Goal: Find specific page/section: Find specific page/section

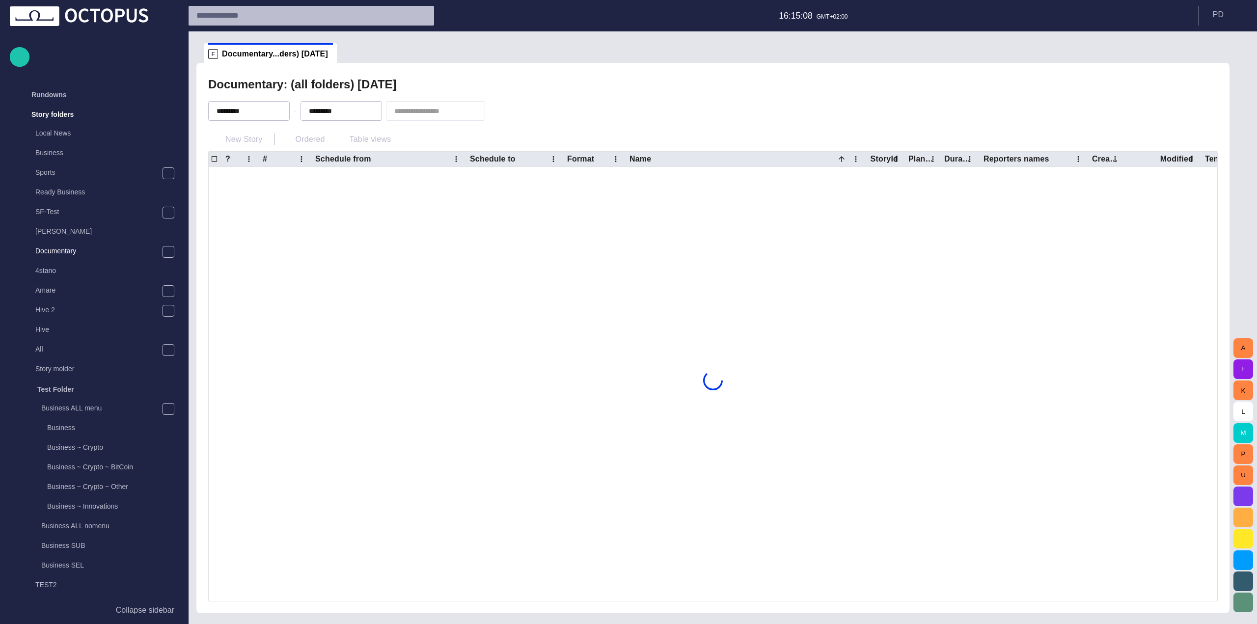
scroll to position [20, 0]
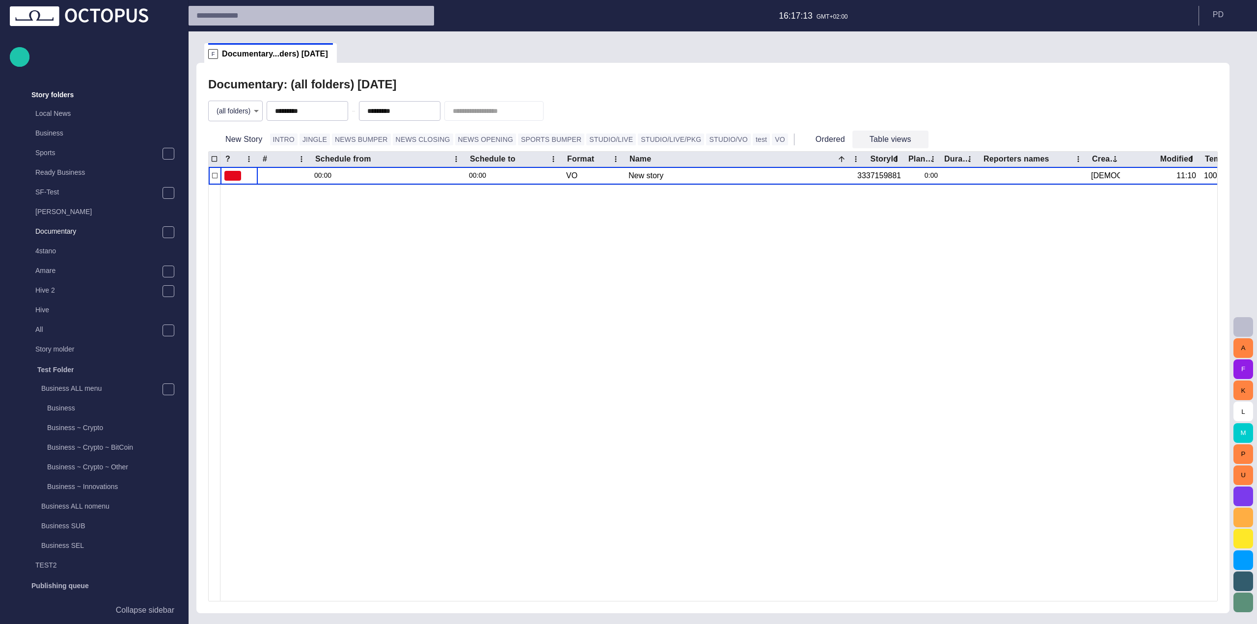
click at [852, 141] on button "Table views" at bounding box center [890, 140] width 76 height 18
click at [834, 140] on div at bounding box center [628, 312] width 1257 height 624
click at [236, 109] on body "Story Rundown Rundowns Story folders Local News Business Sports Ready Business …" at bounding box center [628, 312] width 1257 height 624
click at [235, 141] on li "(all folders)" at bounding box center [237, 134] width 105 height 18
click at [234, 114] on body "Story Rundown Rundowns Story folders Local News Business Sports Ready Business …" at bounding box center [628, 312] width 1257 height 624
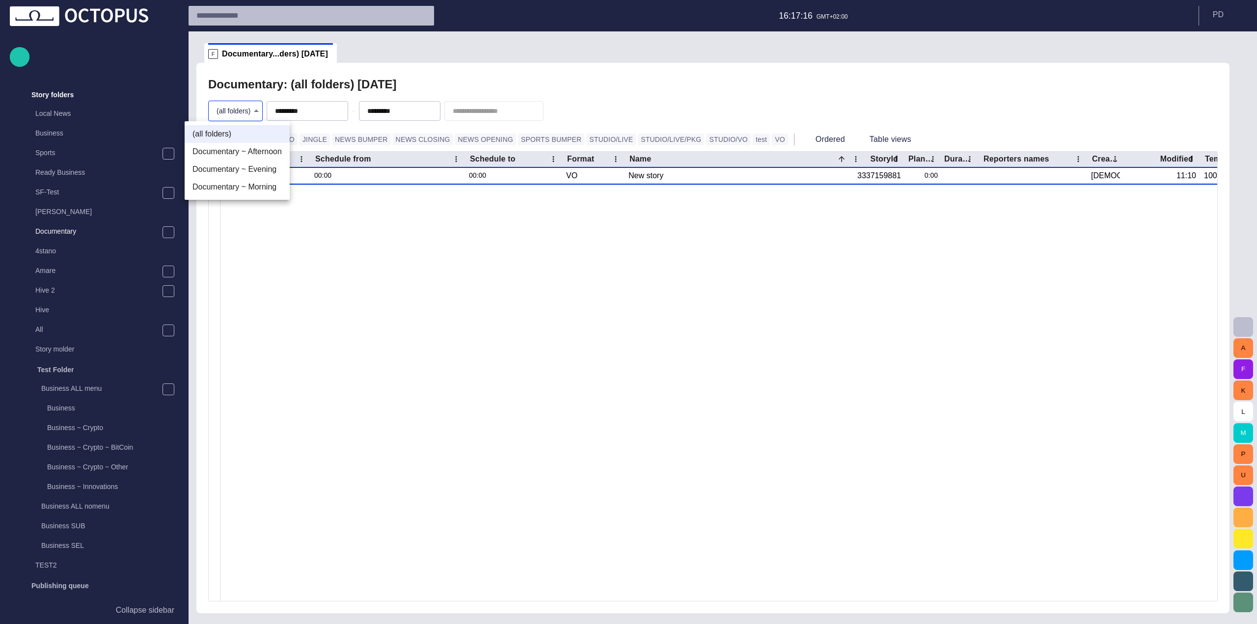
click at [236, 149] on li "Documentary ~ Afternoon" at bounding box center [237, 152] width 105 height 18
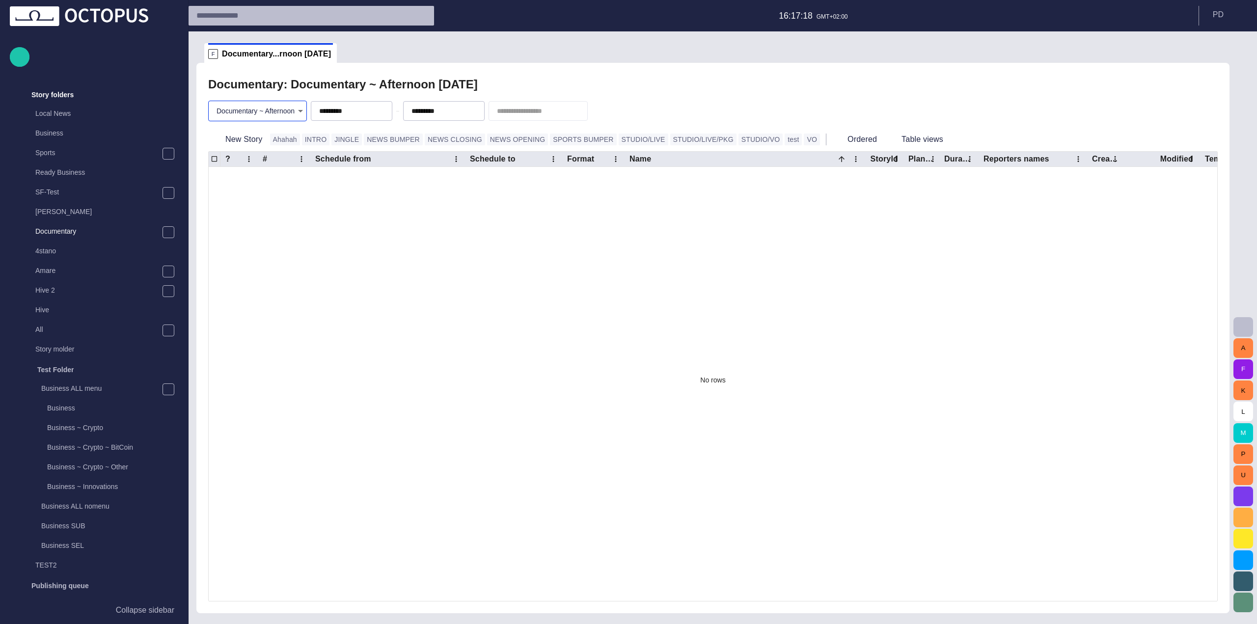
click at [240, 113] on body "Story Rundown Rundowns Story folders Local News Business Sports Ready Business …" at bounding box center [628, 312] width 1257 height 624
click at [242, 135] on li "(all folders)" at bounding box center [257, 134] width 105 height 18
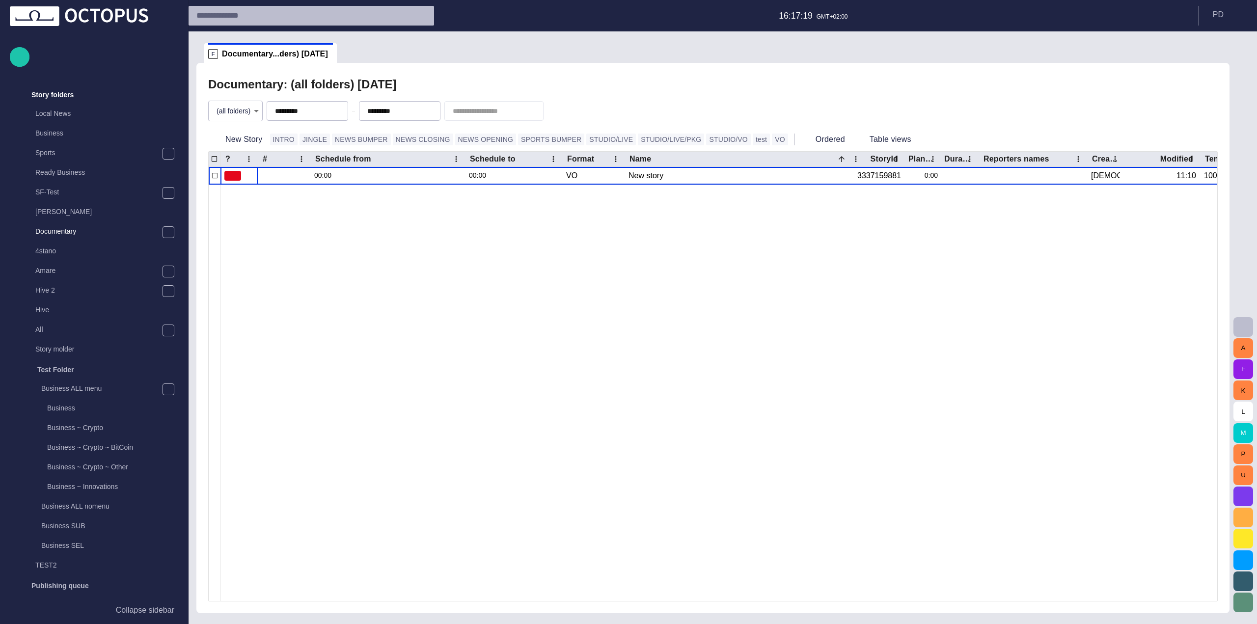
click at [243, 114] on body "Story Rundown Rundowns Story folders Local News Business Sports Ready Business …" at bounding box center [628, 312] width 1257 height 624
click at [240, 154] on li "Documentary ~ Afternoon" at bounding box center [237, 152] width 105 height 18
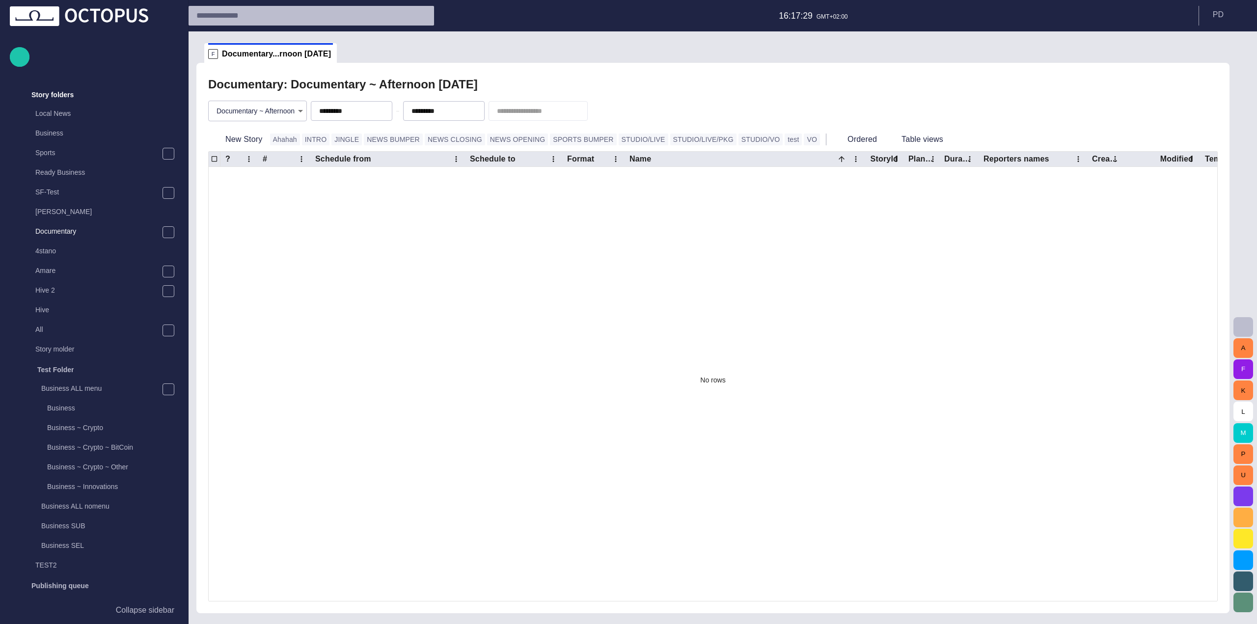
click at [244, 111] on body "Story Rundown Rundowns Story folders Local News Business Sports Ready Business …" at bounding box center [628, 312] width 1257 height 624
click at [249, 134] on li "(all folders)" at bounding box center [257, 134] width 105 height 18
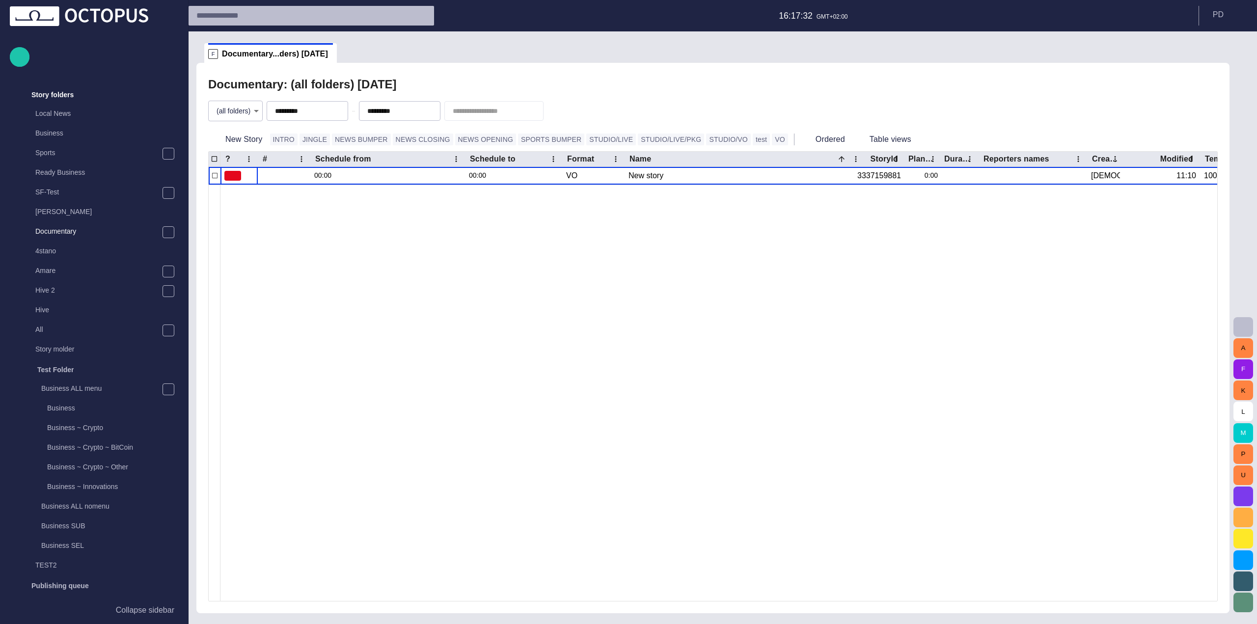
click at [232, 110] on body "Story Rundown Rundowns Story folders Local News Business Sports Ready Business …" at bounding box center [628, 312] width 1257 height 624
click at [241, 157] on li "Documentary ~ Afternoon" at bounding box center [237, 152] width 105 height 18
type input "********"
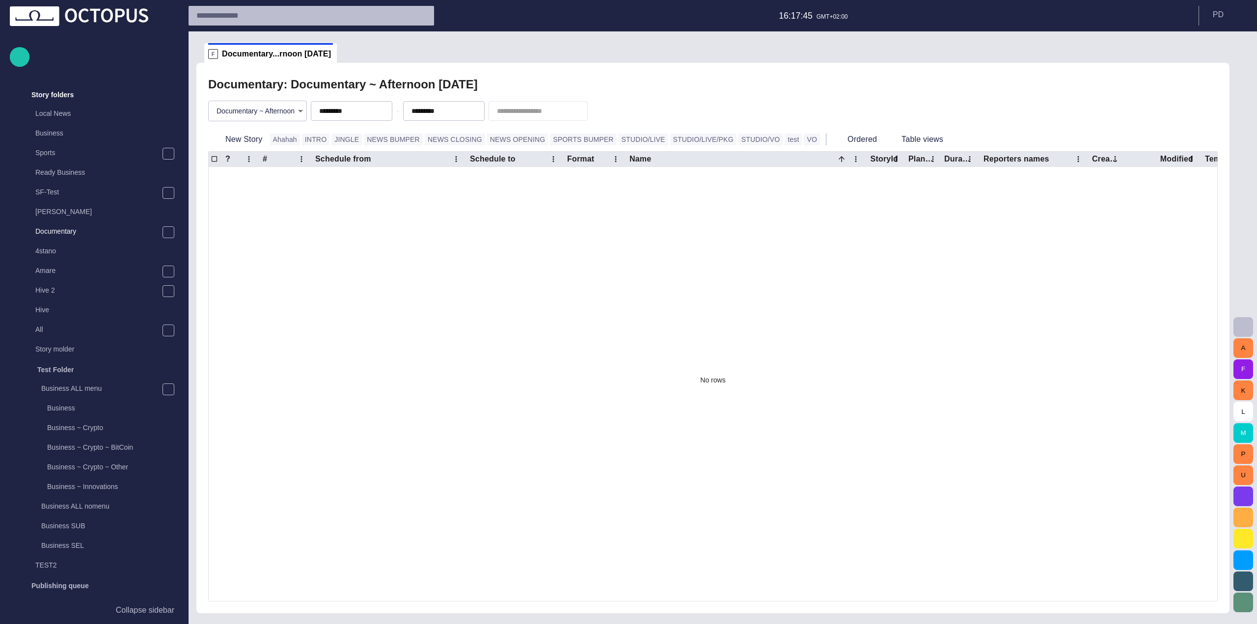
click at [817, 228] on div "No rows" at bounding box center [713, 380] width 1008 height 427
